Goal: Task Accomplishment & Management: Manage account settings

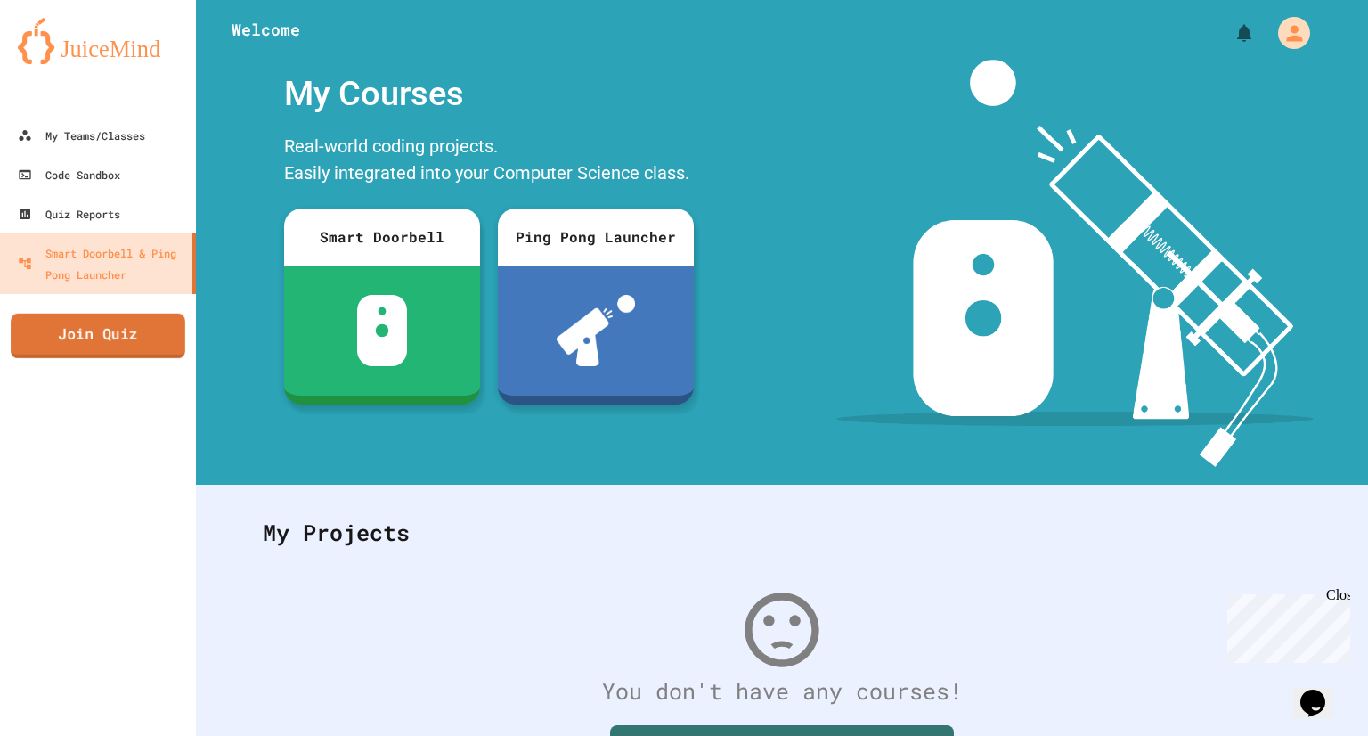
click at [116, 338] on link "Join Quiz" at bounding box center [98, 336] width 175 height 45
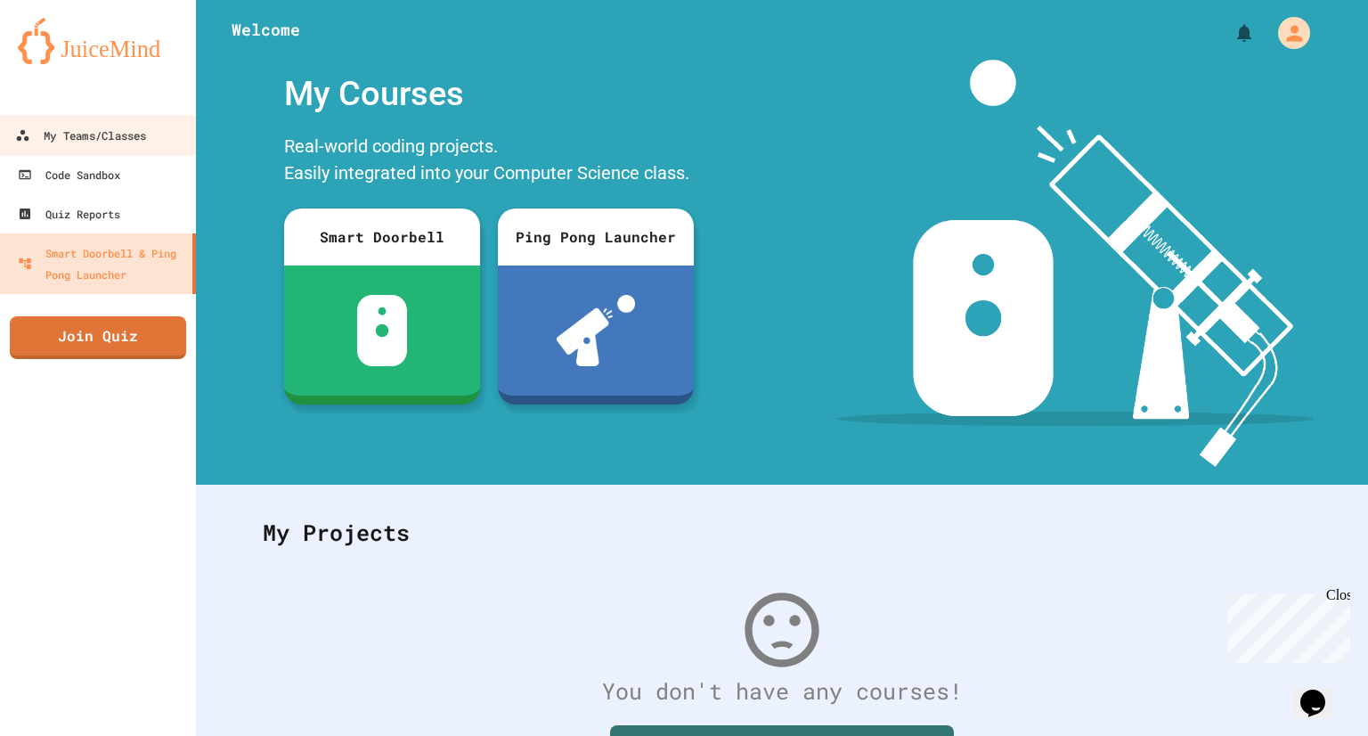
click at [77, 144] on div "My Teams/Classes" at bounding box center [80, 136] width 131 height 22
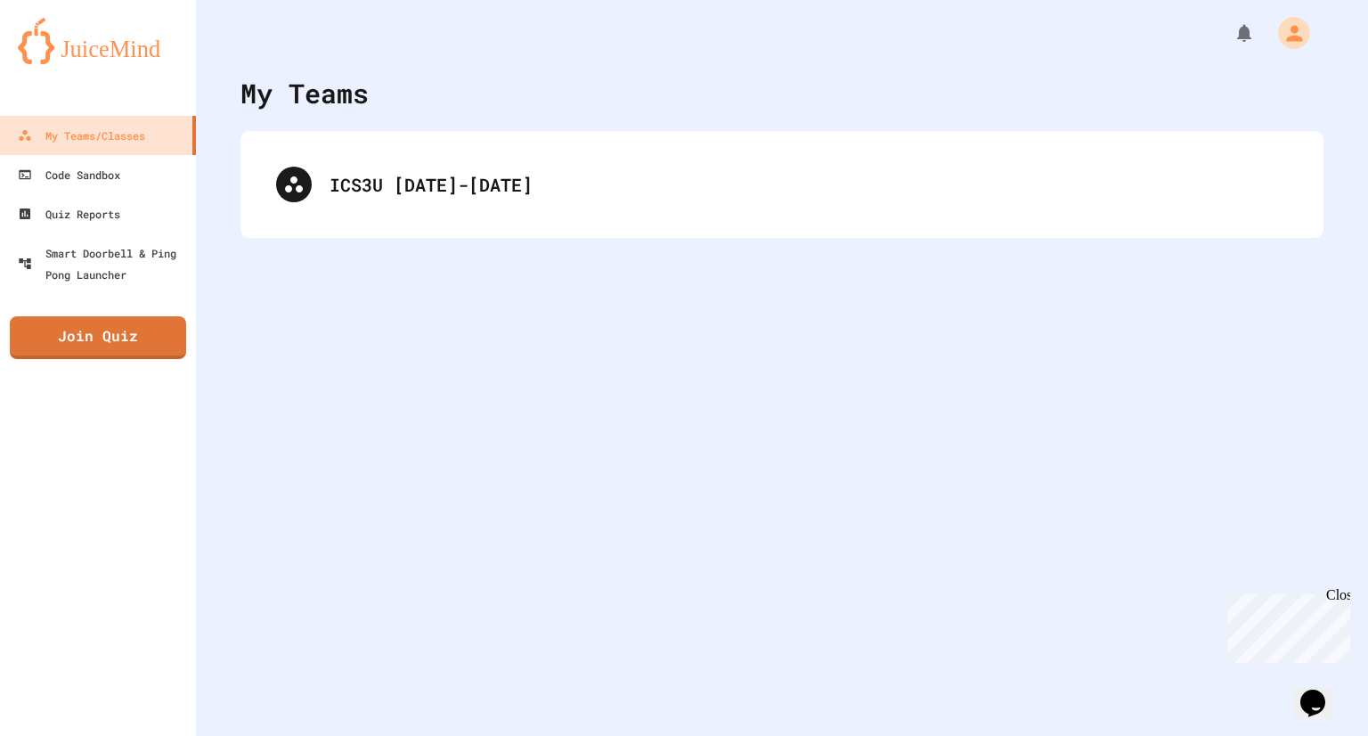
click at [346, 190] on div "ICS3U [DATE]-[DATE]" at bounding box center [809, 184] width 958 height 27
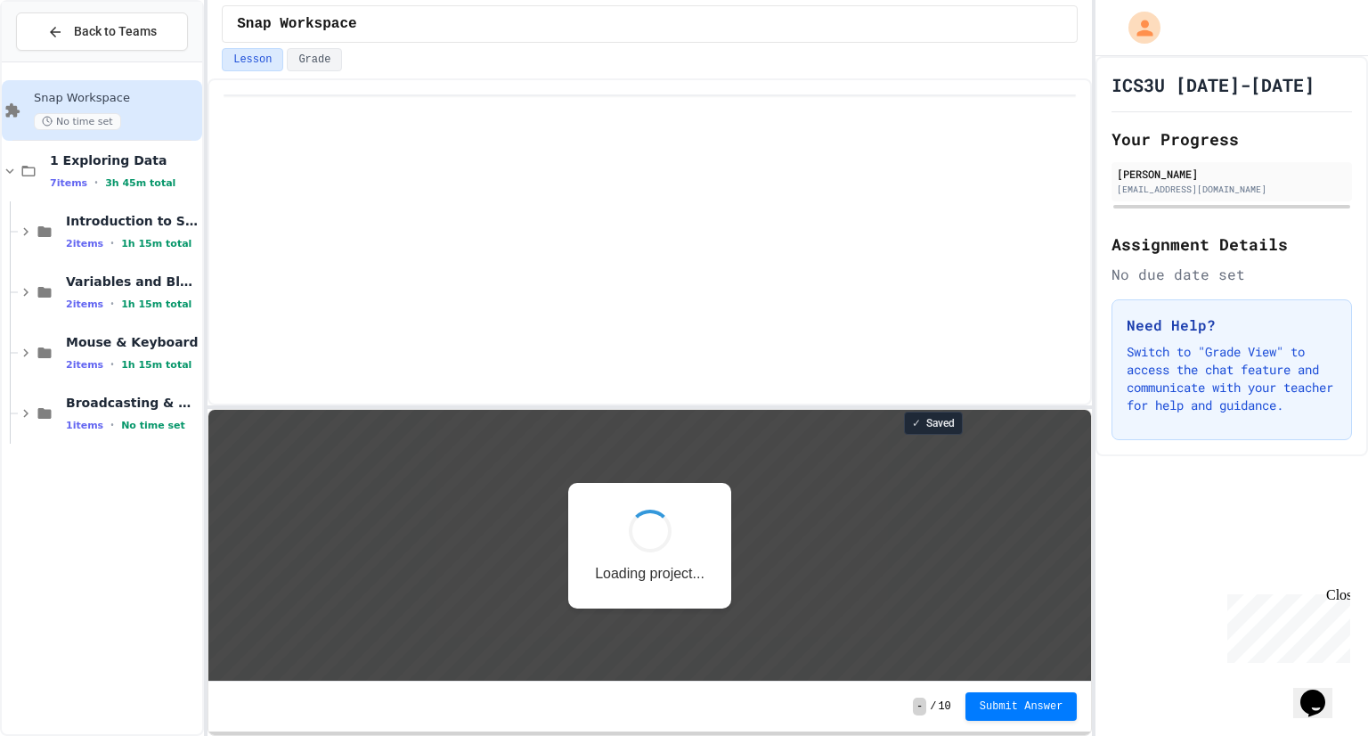
click at [121, 421] on span "No time set" at bounding box center [153, 426] width 64 height 12
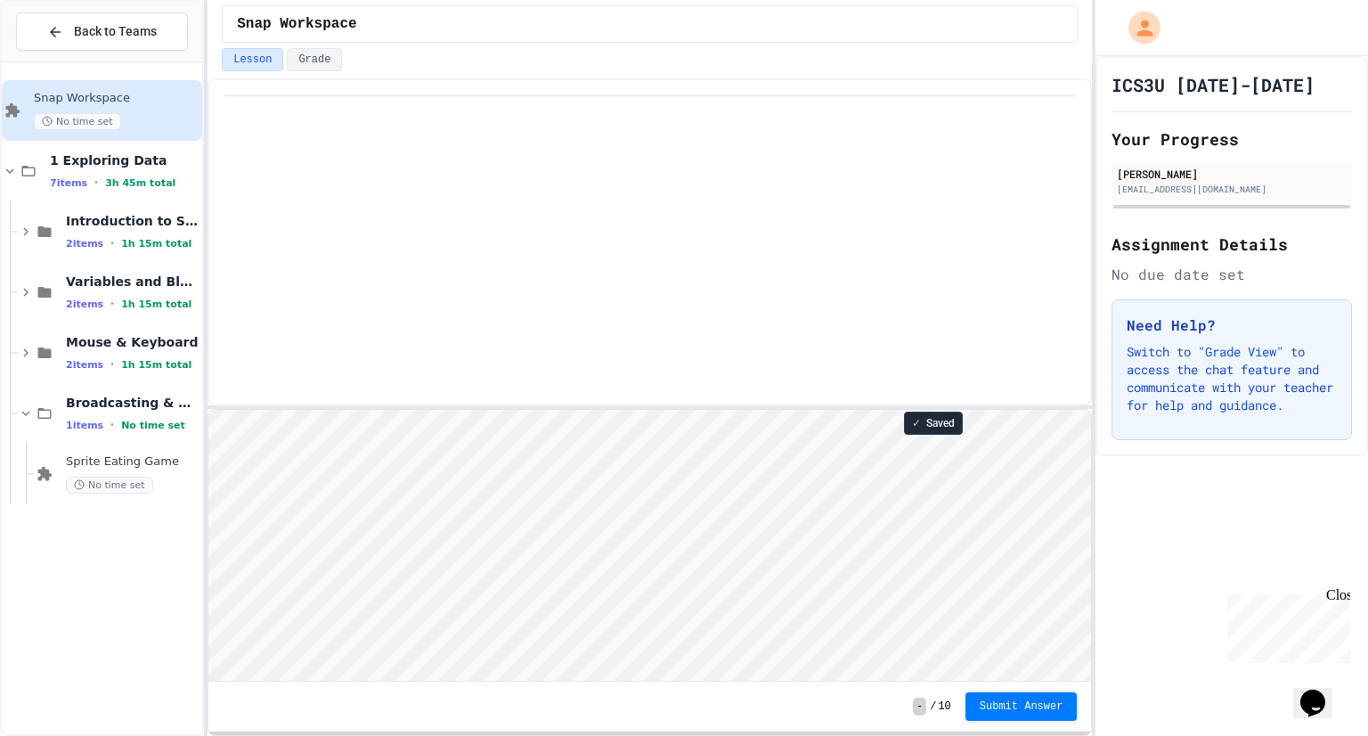
scroll to position [1, 0]
click at [121, 298] on span "1h 15m total" at bounding box center [156, 304] width 70 height 12
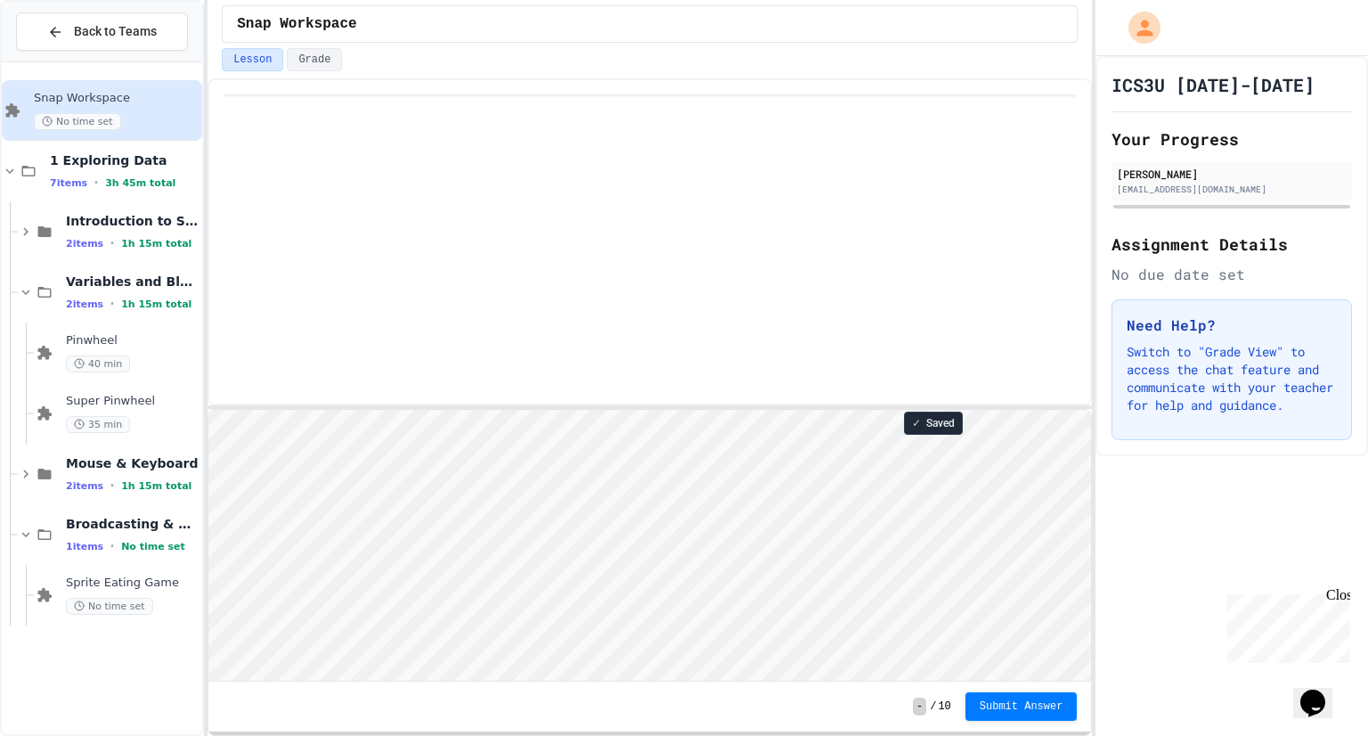
click at [108, 352] on div "Pinwheel 40 min" at bounding box center [132, 352] width 133 height 39
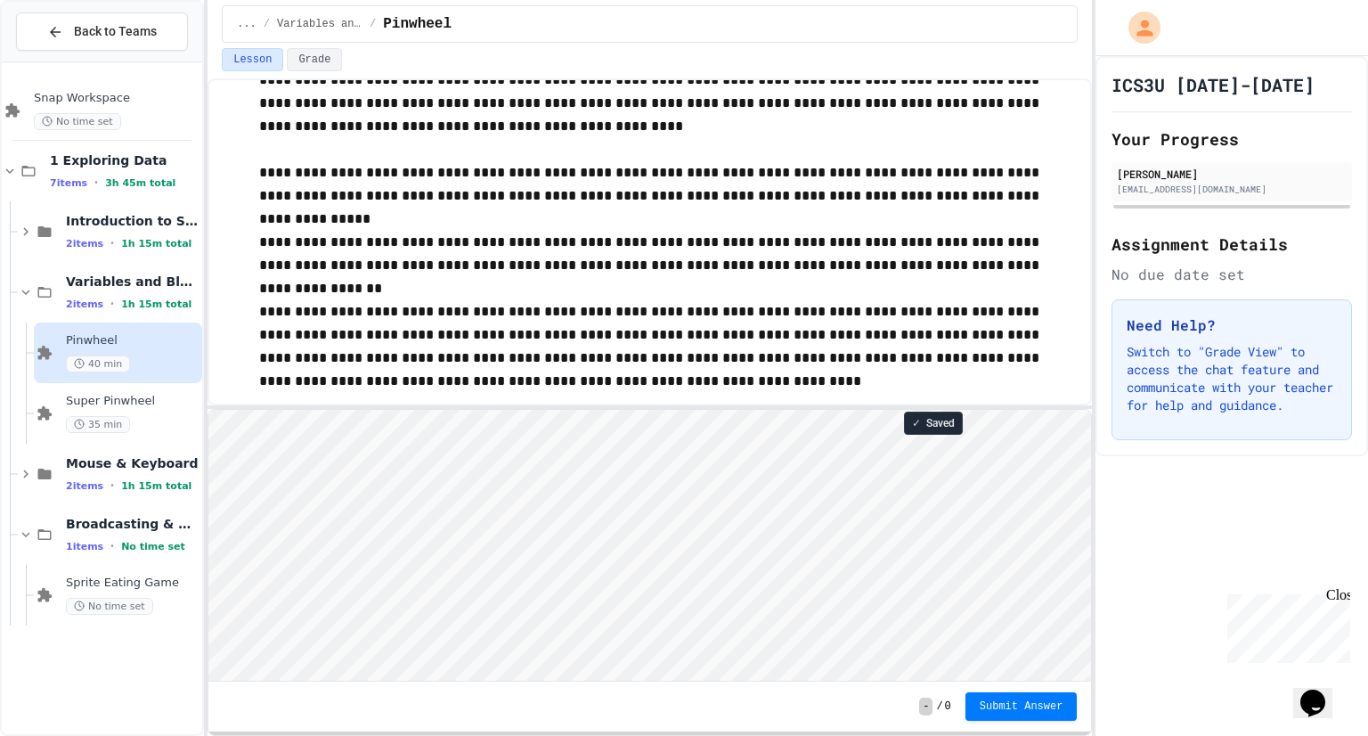
scroll to position [96, 0]
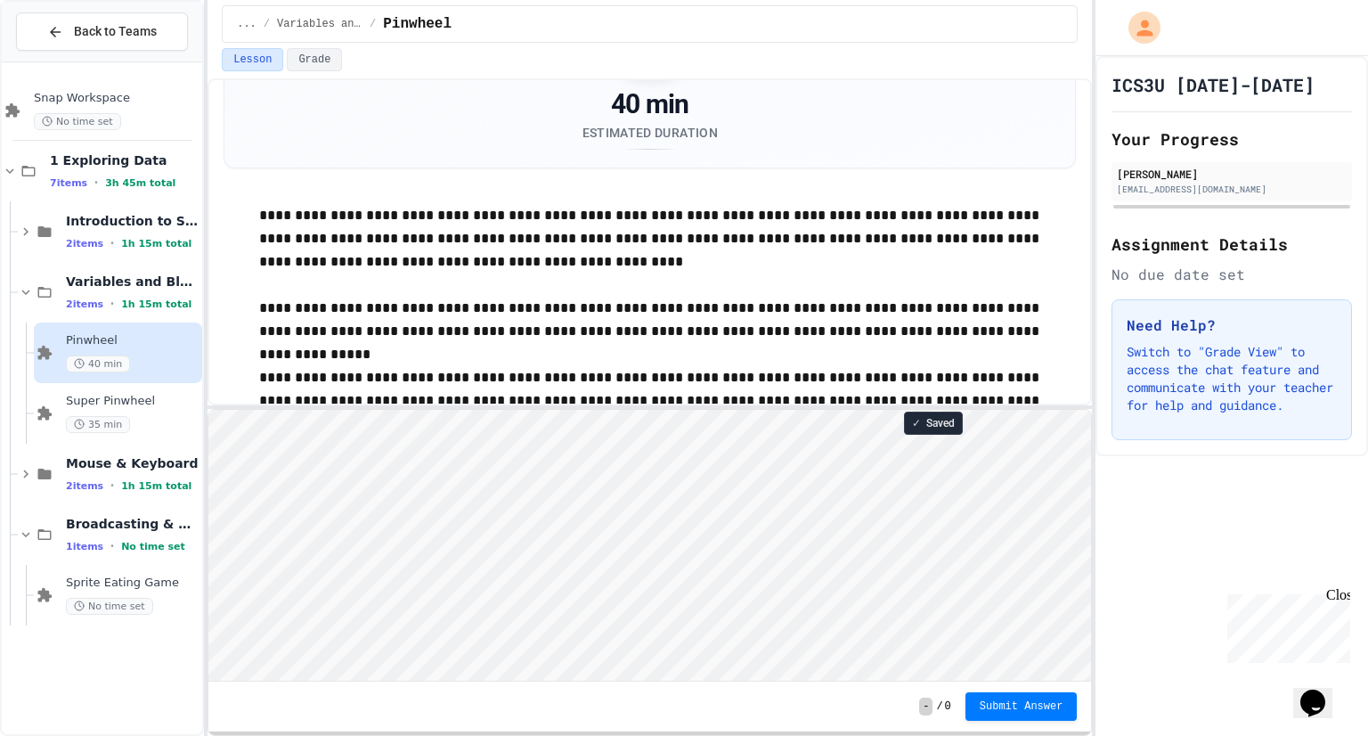
click at [302, 67] on button "Grade" at bounding box center [314, 59] width 55 height 23
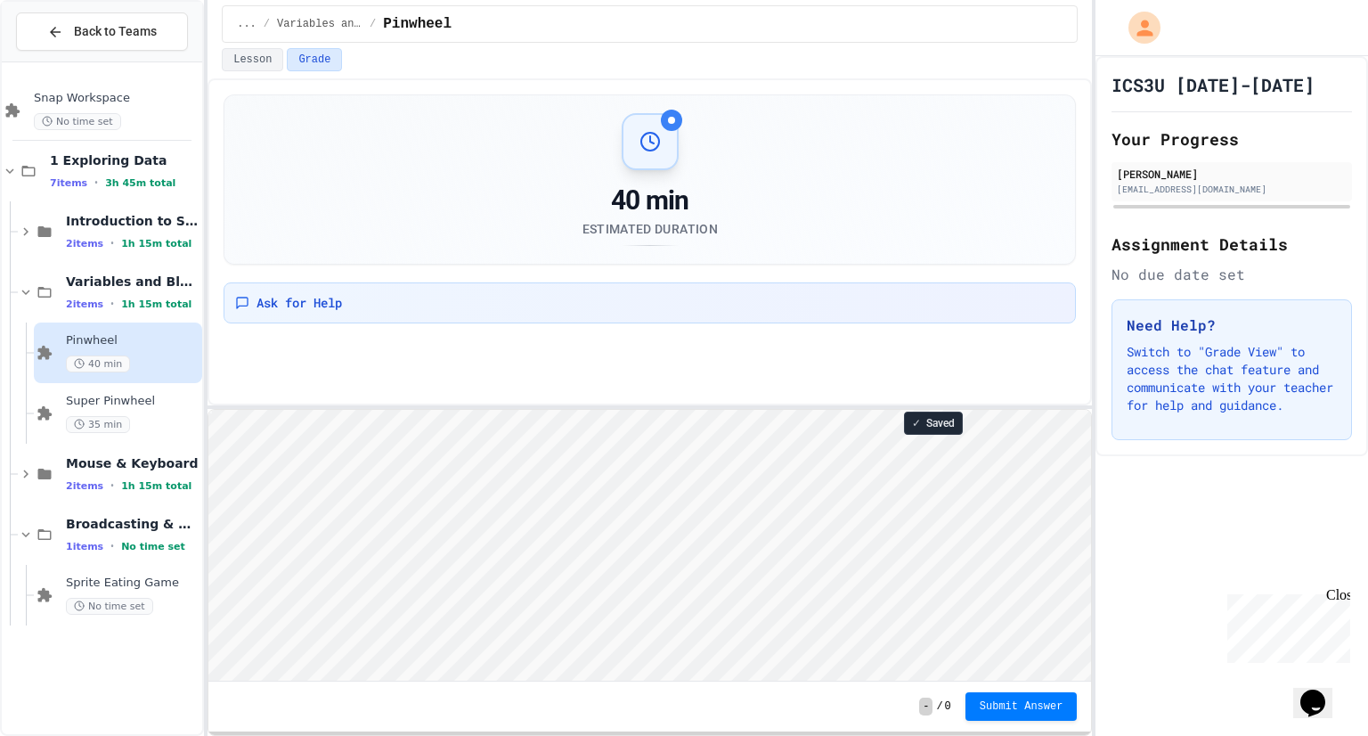
click at [121, 244] on span "1h 15m total" at bounding box center [156, 244] width 70 height 12
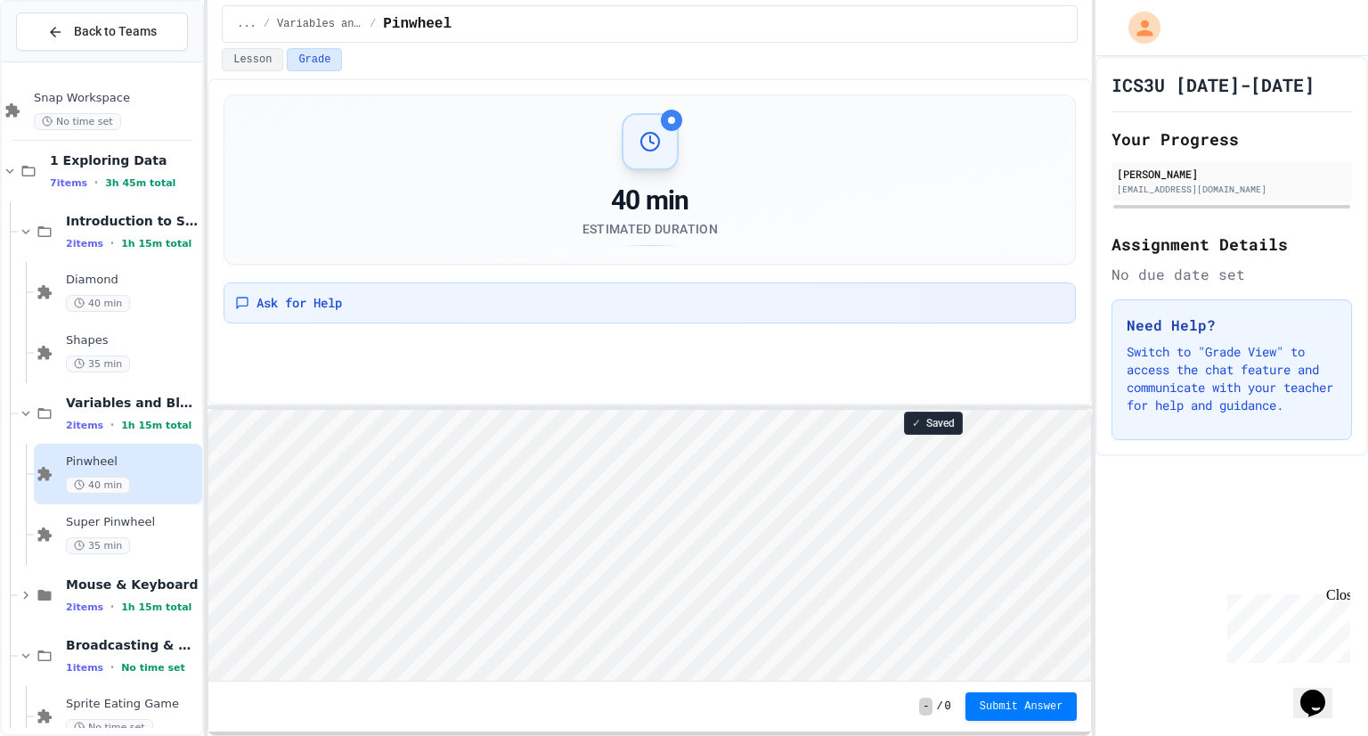
click at [118, 267] on div "Diamond 40 min" at bounding box center [118, 292] width 168 height 61
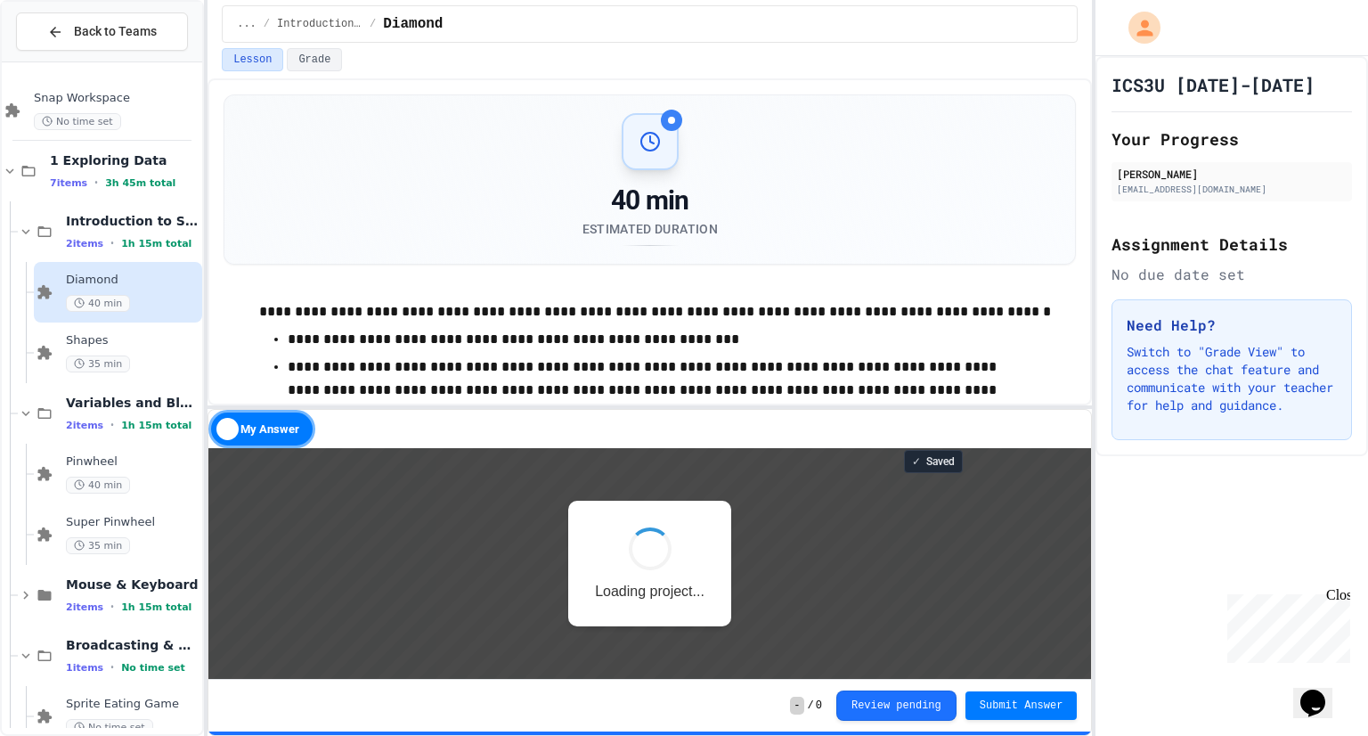
click at [307, 56] on button "Grade" at bounding box center [314, 59] width 55 height 23
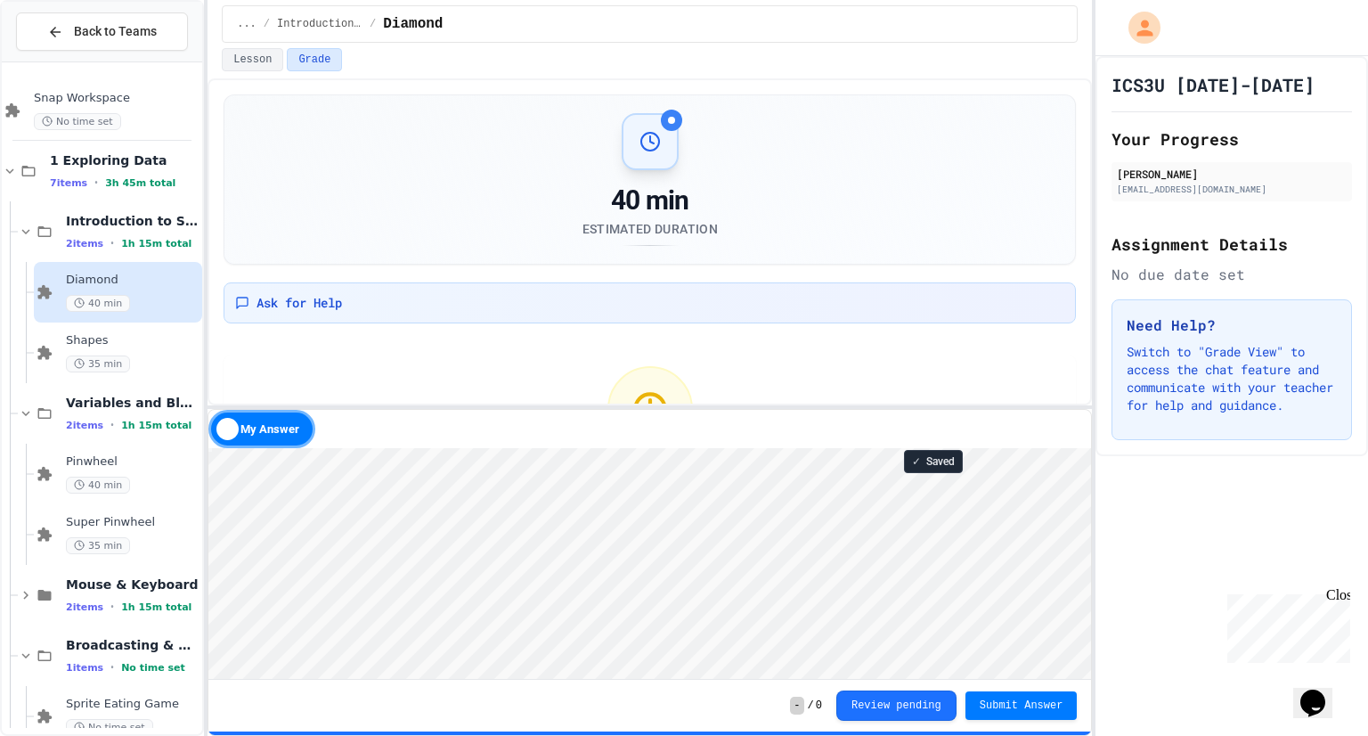
scroll to position [143, 0]
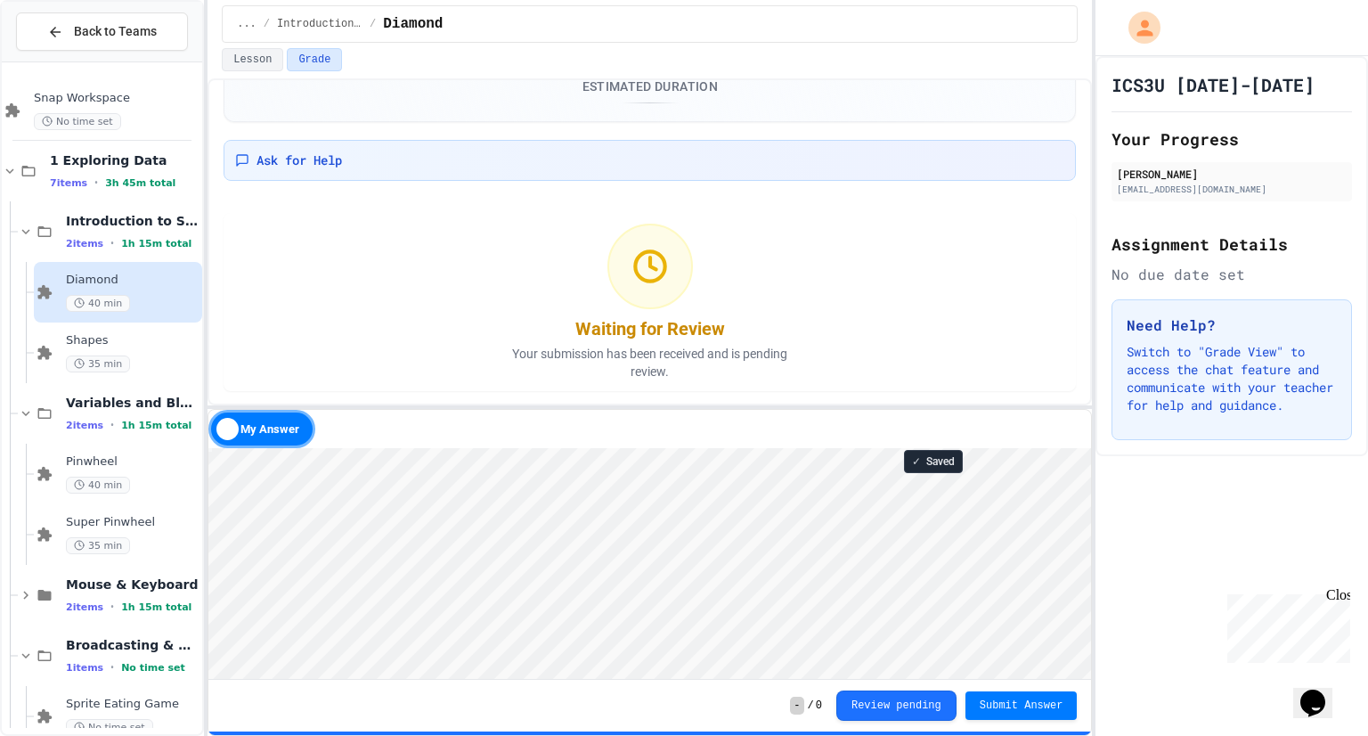
click at [111, 473] on div "Pinwheel 40 min" at bounding box center [132, 473] width 133 height 39
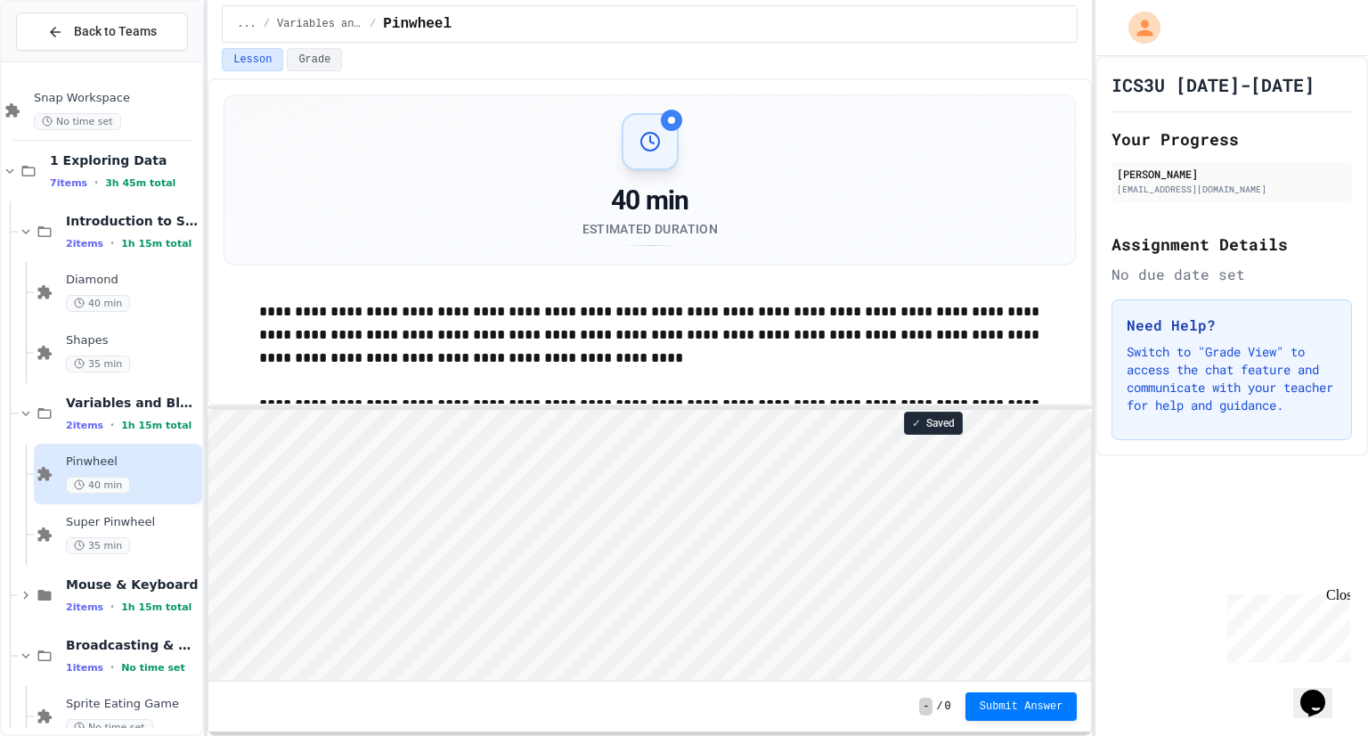
click at [143, 534] on div "Super Pinwheel 35 min" at bounding box center [132, 534] width 133 height 39
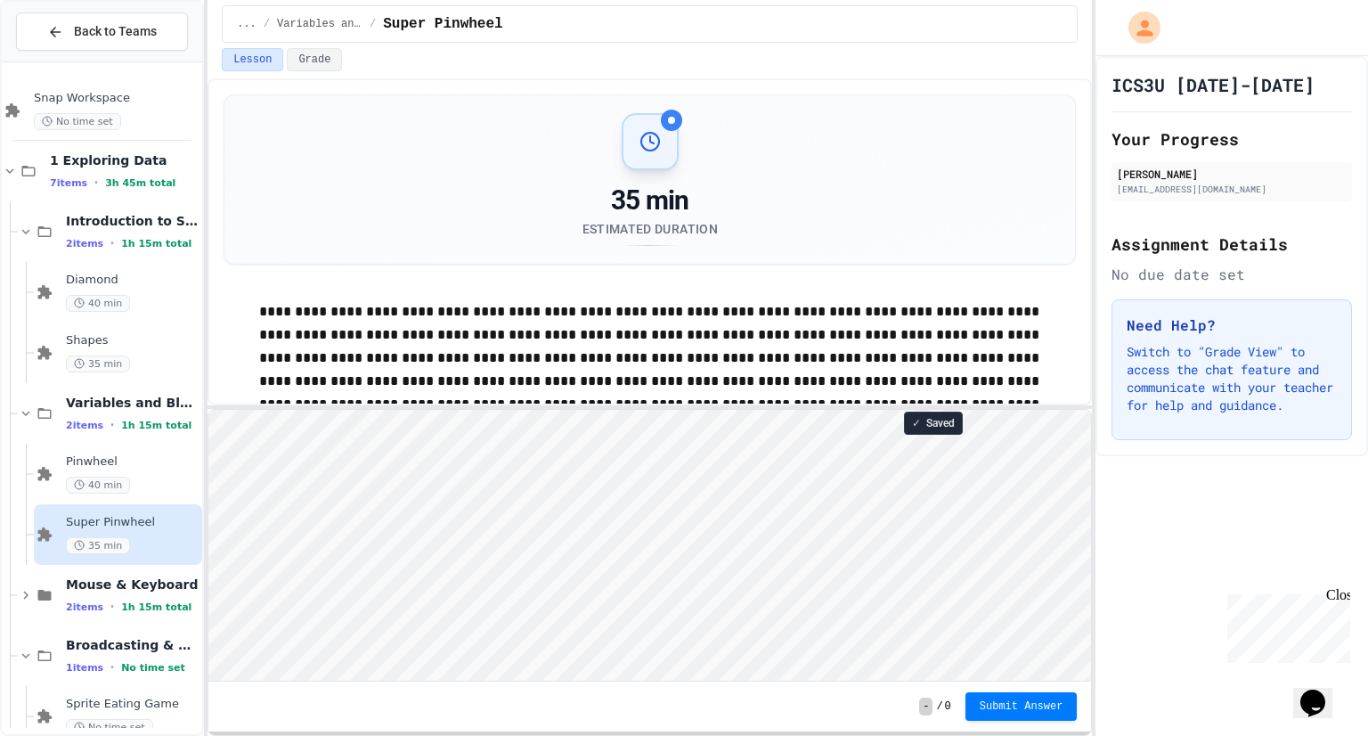
scroll to position [29, 0]
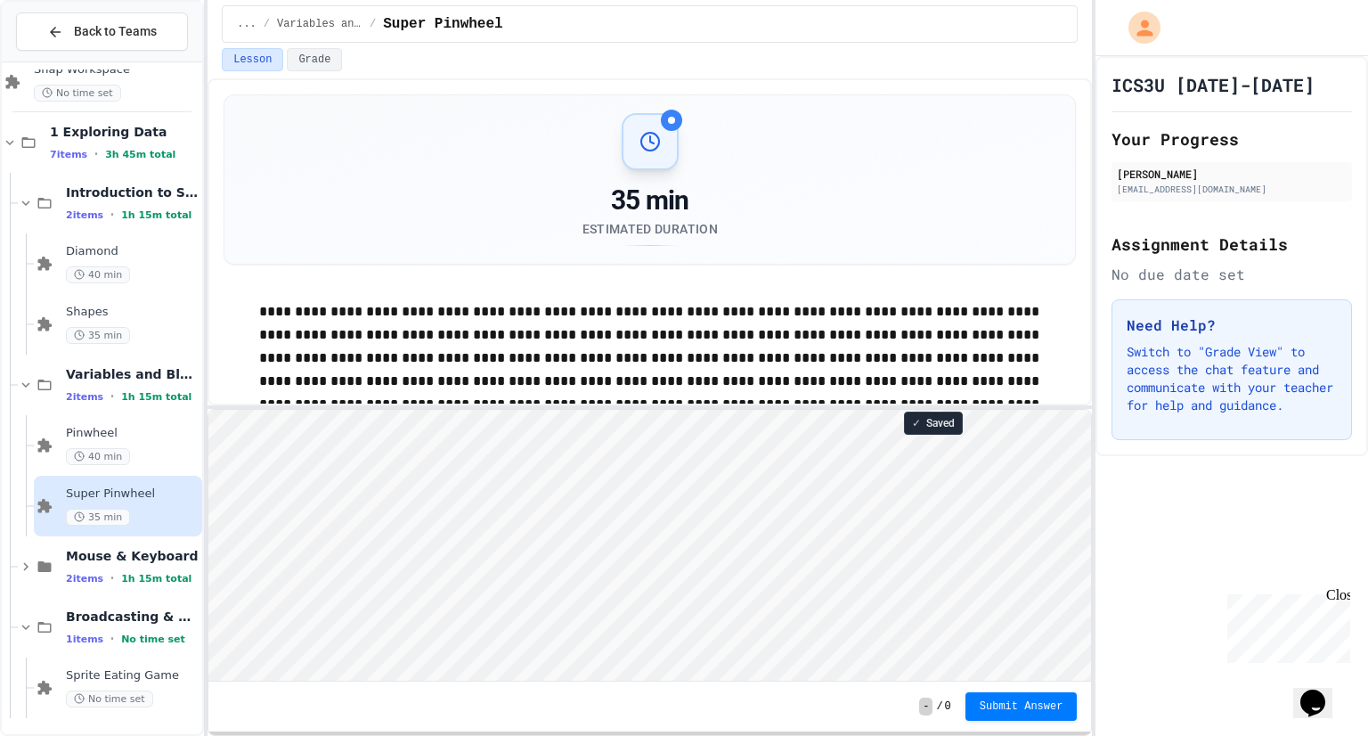
click at [121, 638] on span "No time set" at bounding box center [153, 639] width 64 height 12
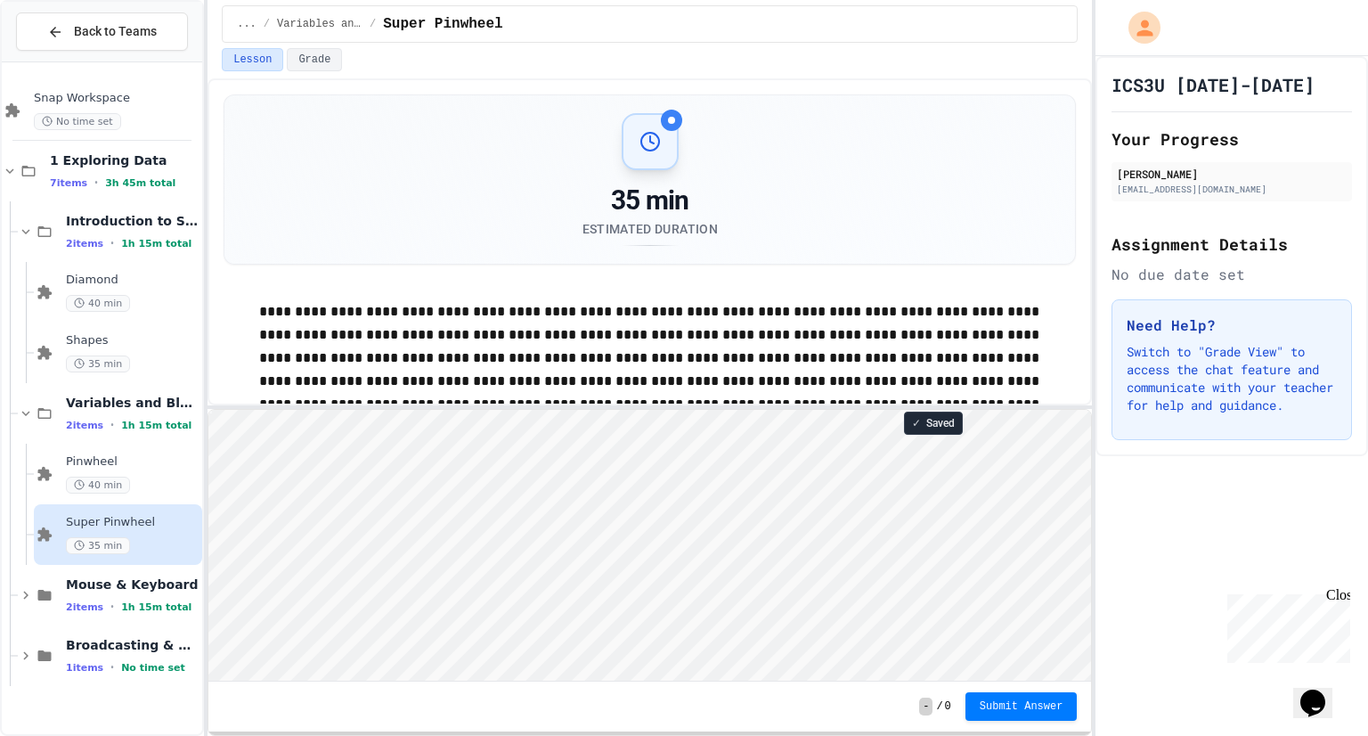
click at [121, 640] on span "Broadcasting & Cloning" at bounding box center [132, 645] width 133 height 16
click at [126, 713] on div "Sprite Eating Game No time set" at bounding box center [132, 716] width 133 height 39
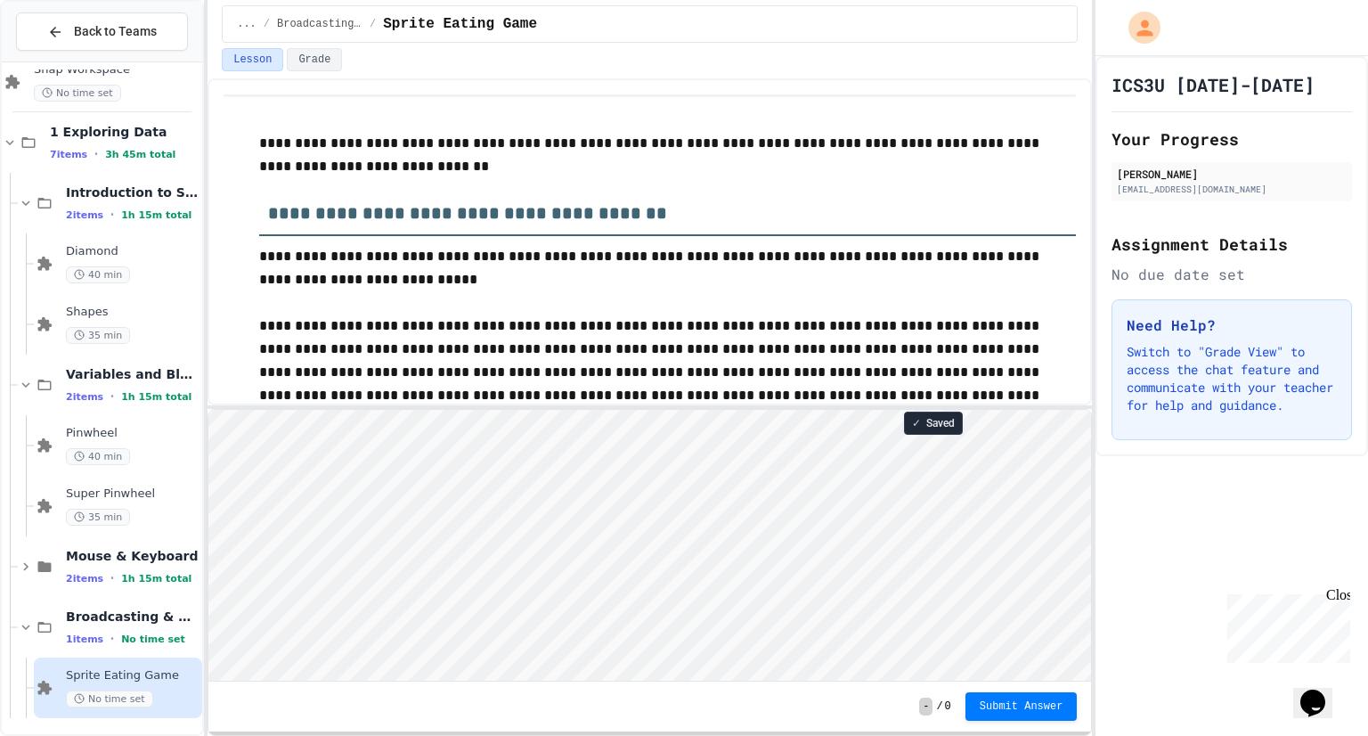
scroll to position [1, 0]
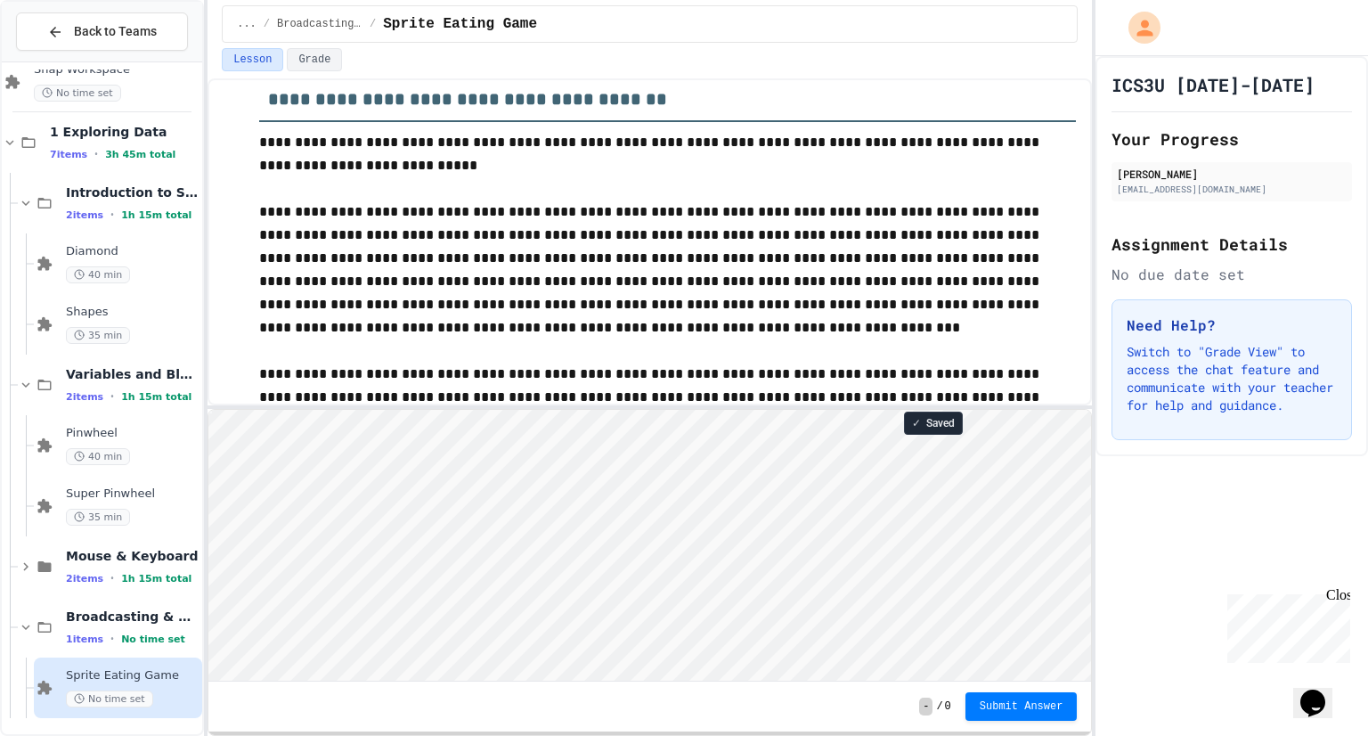
click at [549, 324] on p "**********" at bounding box center [667, 269] width 817 height 139
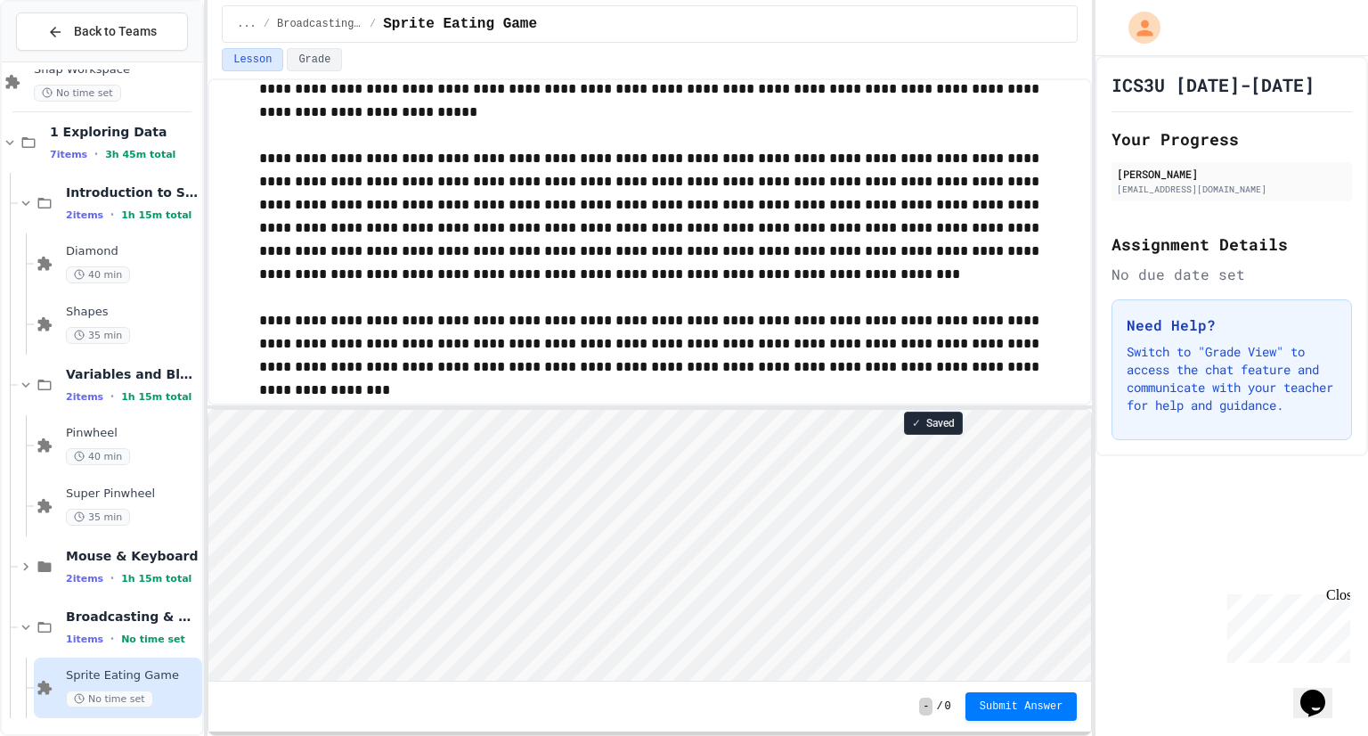
click at [673, 410] on html "Loading project... ! Error Loading Project There was an error loading the proje…" at bounding box center [649, 410] width 883 height 0
